Goal: Communication & Community: Answer question/provide support

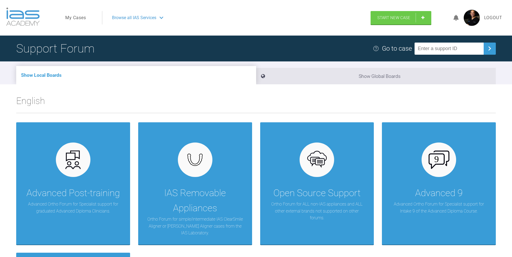
click at [79, 15] on link "My Cases" at bounding box center [75, 17] width 21 height 7
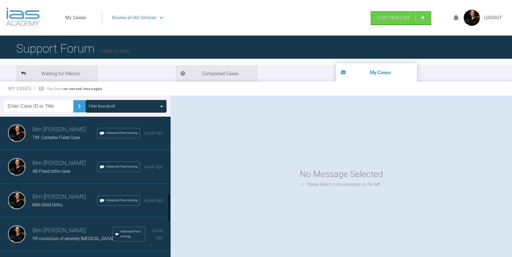
scroll to position [405, 0]
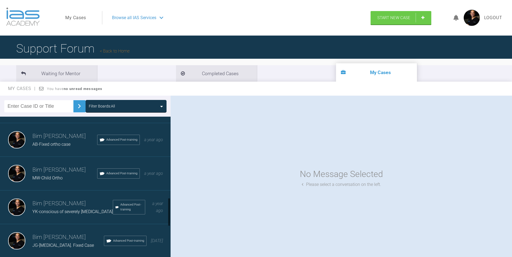
click at [45, 175] on h3 "Bim [PERSON_NAME]" at bounding box center [64, 170] width 65 height 9
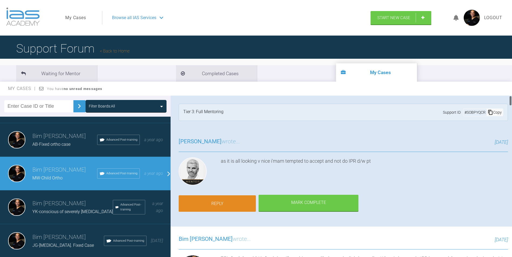
click at [219, 203] on link "Reply" at bounding box center [217, 204] width 77 height 17
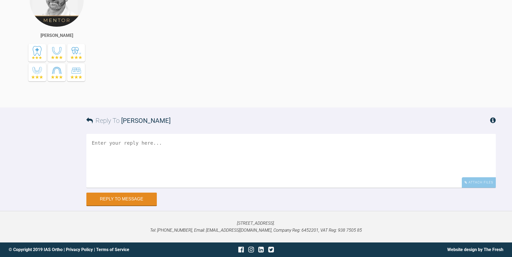
scroll to position [5478, 0]
click at [480, 183] on div "Attach Files" at bounding box center [479, 183] width 34 height 11
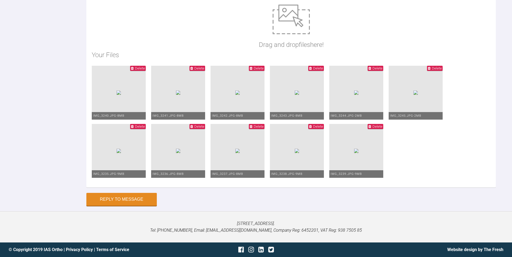
type textarea "pt and mum v happy -lower Cl slightly off but no c/o to me or pt/mum -RHS class…"
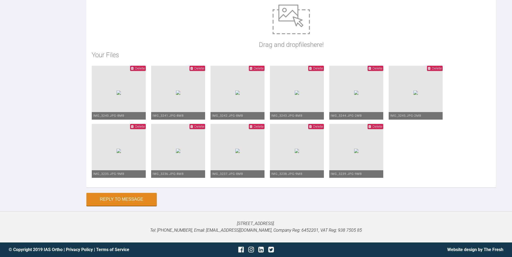
click at [295, 153] on img at bounding box center [297, 151] width 4 height 4
click at [372, 70] on span "Delete" at bounding box center [377, 68] width 10 height 4
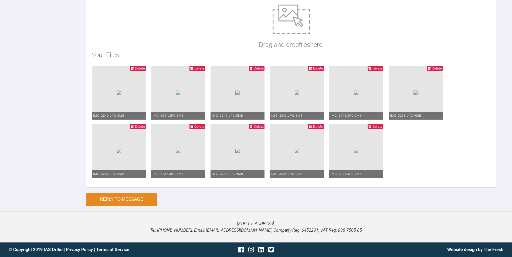
drag, startPoint x: 227, startPoint y: 183, endPoint x: 333, endPoint y: 209, distance: 109.5
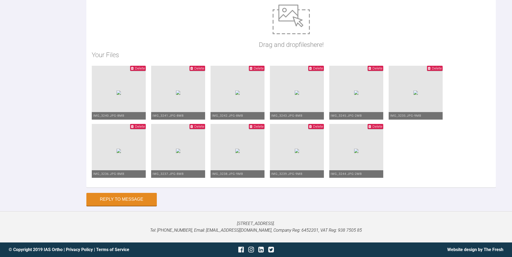
type textarea "pt and mum v happy -arches well aligned -lower Cl slightly off but no c/o to me…"
click at [118, 197] on button "Reply to Message" at bounding box center [121, 200] width 70 height 13
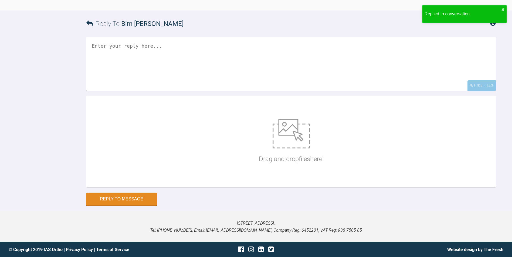
scroll to position [5661, 0]
